Goal: Task Accomplishment & Management: Complete application form

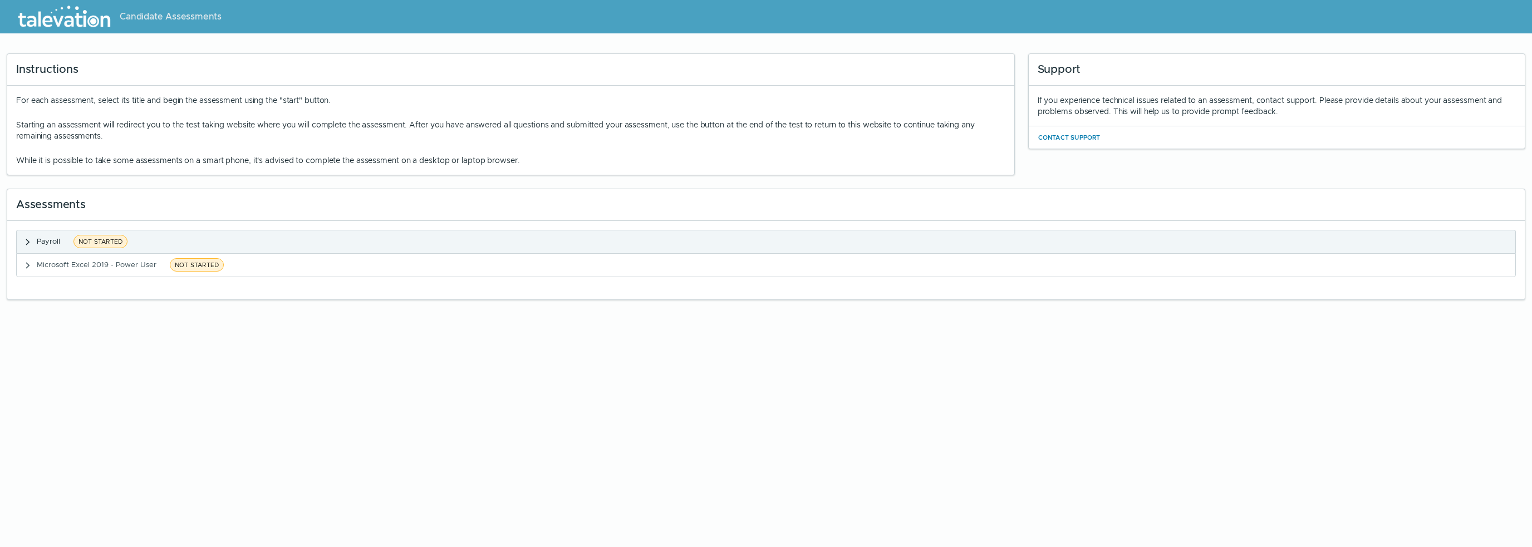
click at [50, 241] on span "Payroll" at bounding box center [48, 241] width 23 height 9
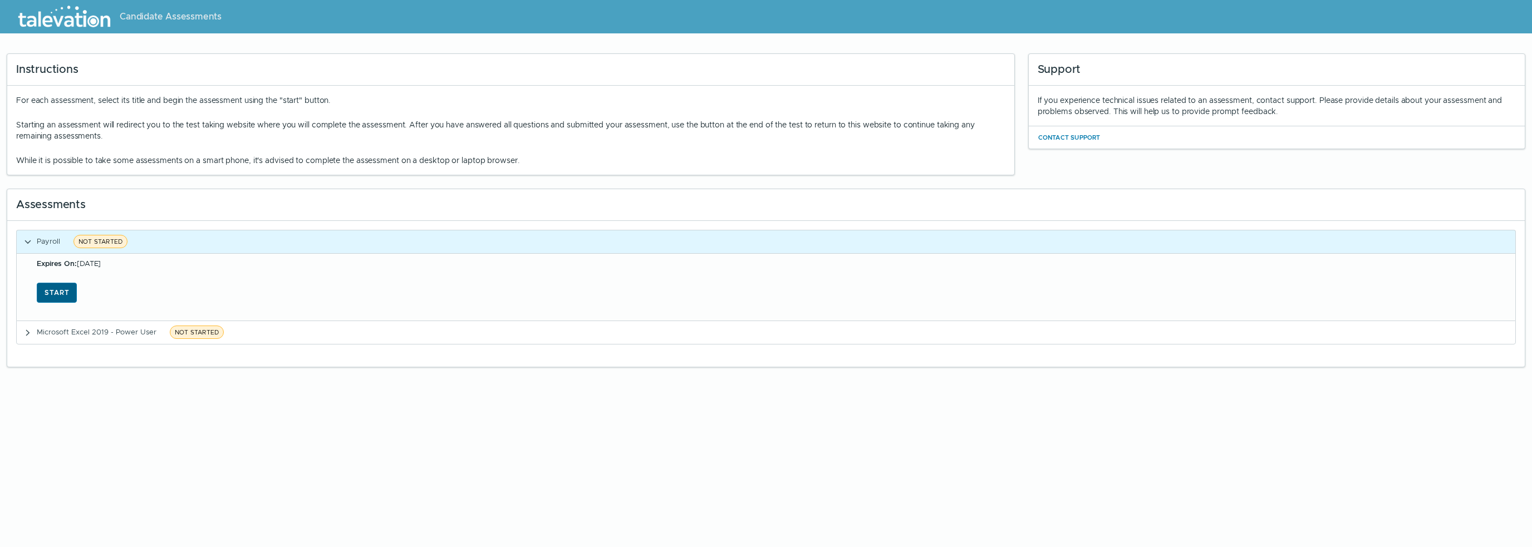
click at [56, 294] on button "Start" at bounding box center [57, 293] width 40 height 20
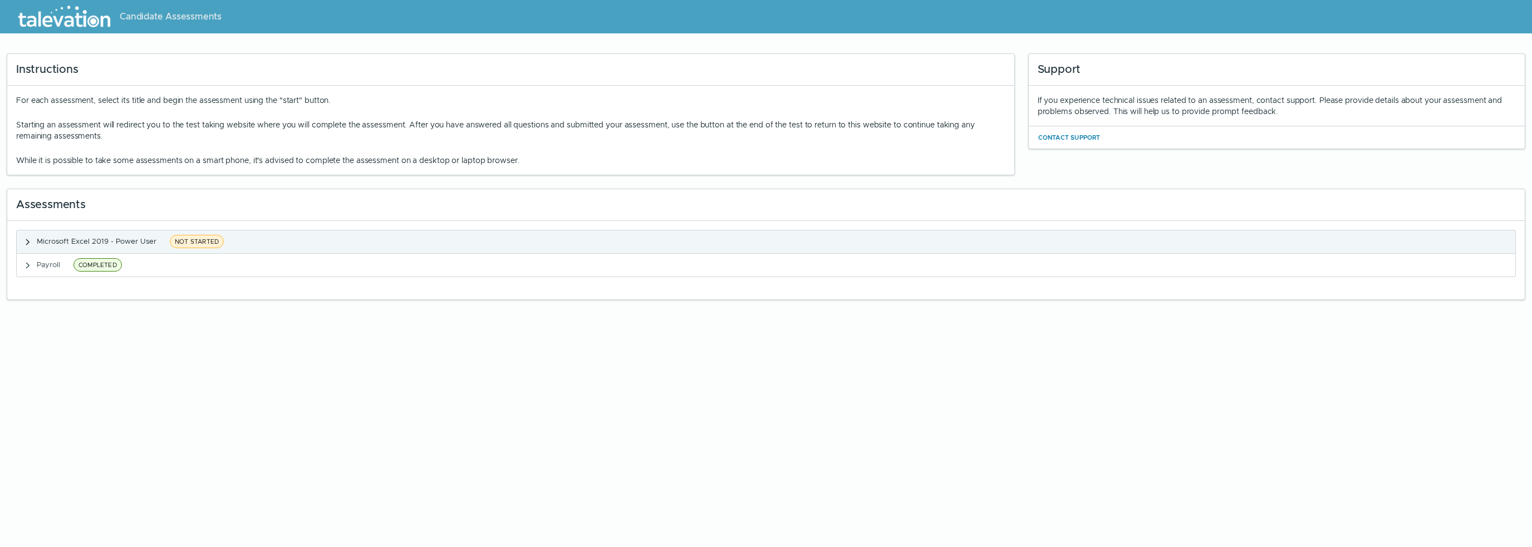
click at [191, 238] on span "NOT STARTED" at bounding box center [197, 241] width 54 height 13
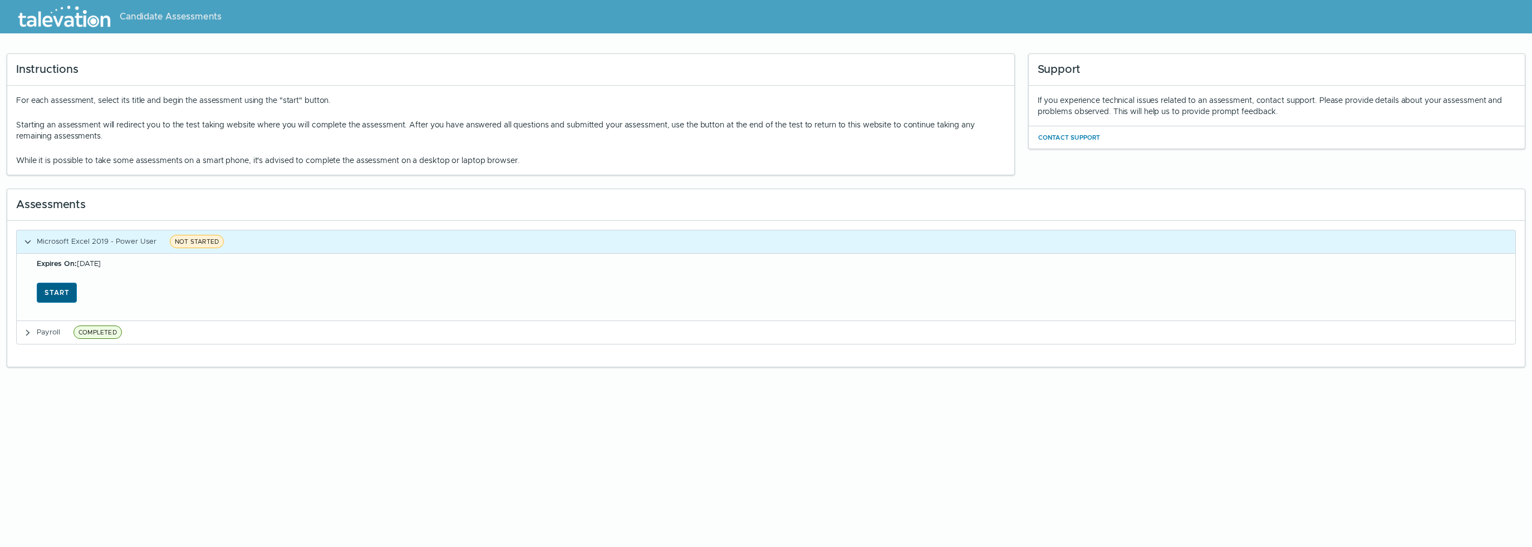
click at [53, 284] on button "Start" at bounding box center [57, 293] width 40 height 20
